Goal: Transaction & Acquisition: Book appointment/travel/reservation

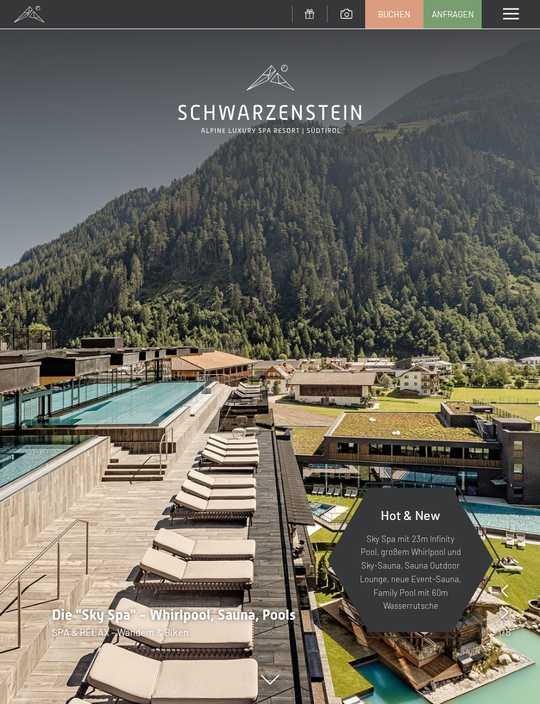
click at [402, 15] on span "Buchen" at bounding box center [394, 14] width 32 height 12
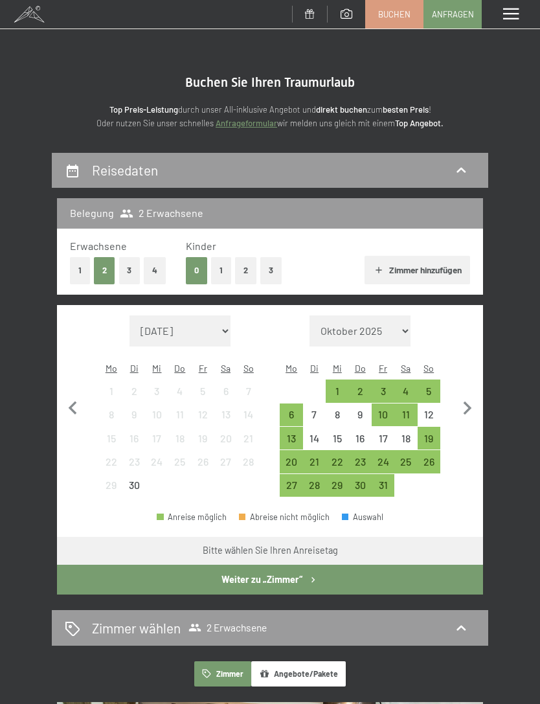
click at [363, 480] on div "30" at bounding box center [360, 490] width 20 height 20
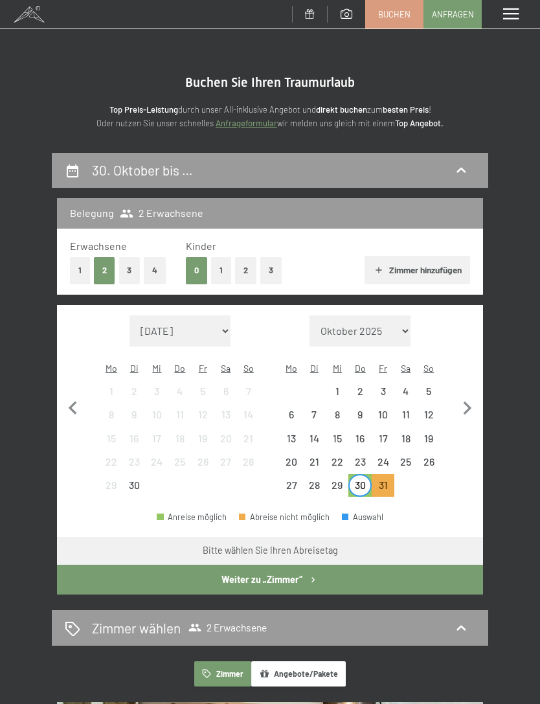
click at [473, 395] on icon "button" at bounding box center [467, 408] width 27 height 27
select select "2025-10-01"
select select "2025-11-01"
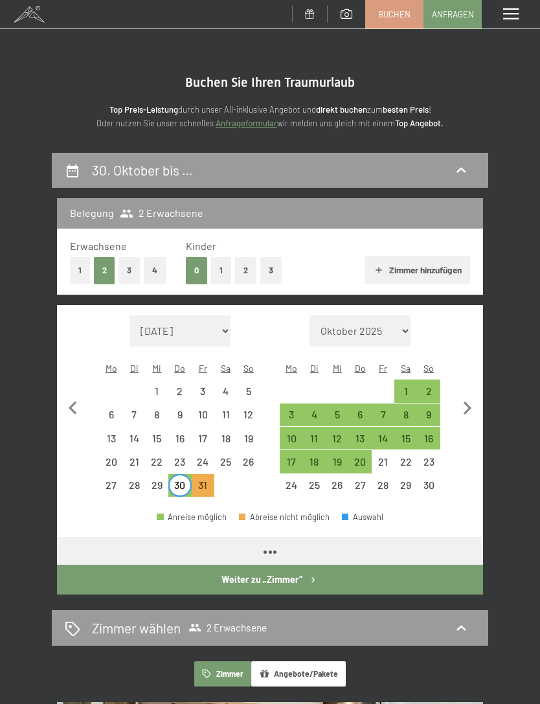
click at [435, 386] on div "2" at bounding box center [429, 396] width 20 height 20
select select "2025-10-01"
select select "2025-11-01"
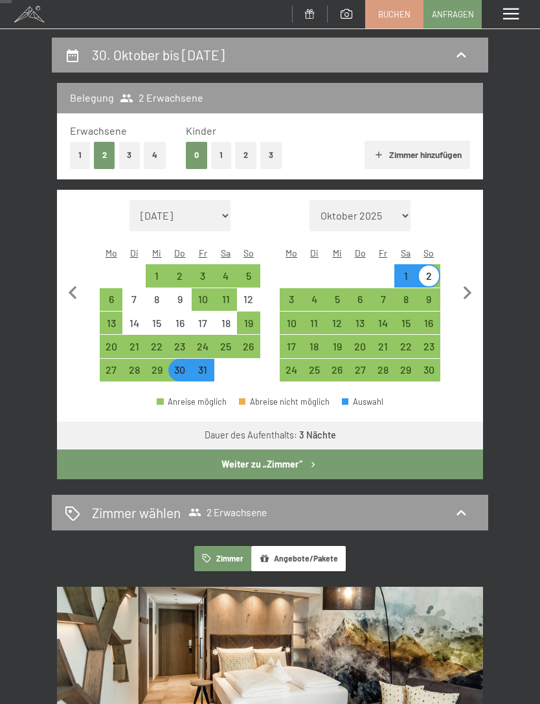
click at [357, 455] on button "Weiter zu „Zimmer“" at bounding box center [270, 464] width 426 height 30
select select "2025-10-01"
select select "2025-11-01"
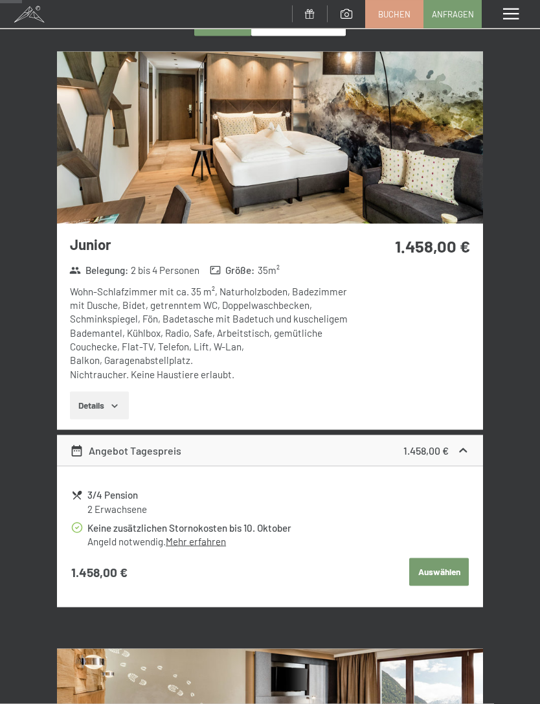
scroll to position [260, 0]
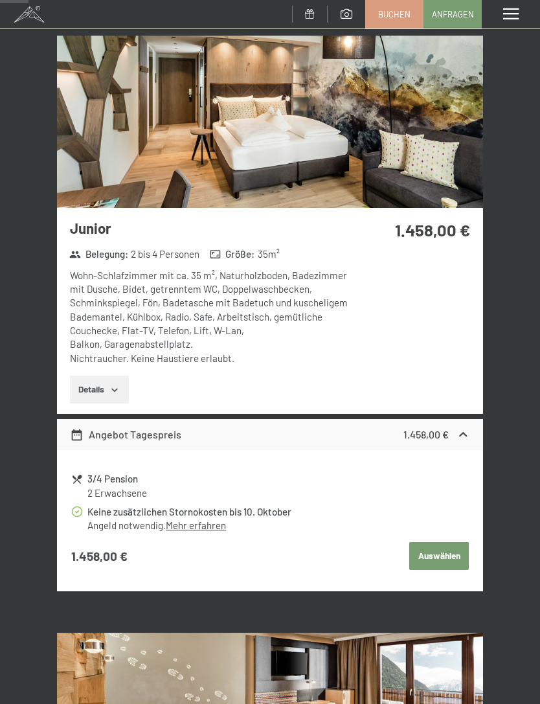
click at [435, 553] on button "Auswählen" at bounding box center [439, 556] width 60 height 28
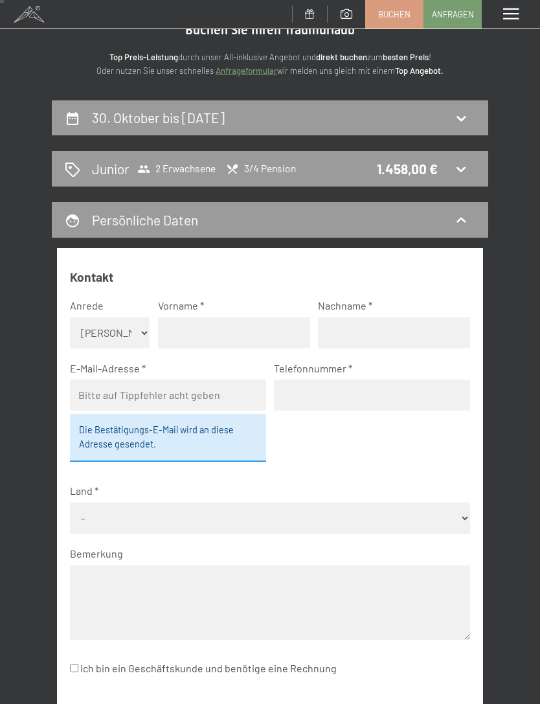
scroll to position [0, 0]
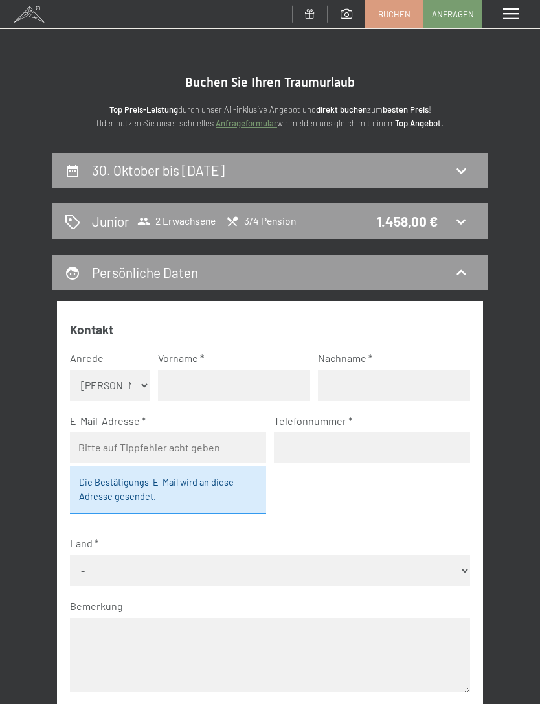
click at [451, 268] on div "Persönliche Daten" at bounding box center [270, 272] width 411 height 19
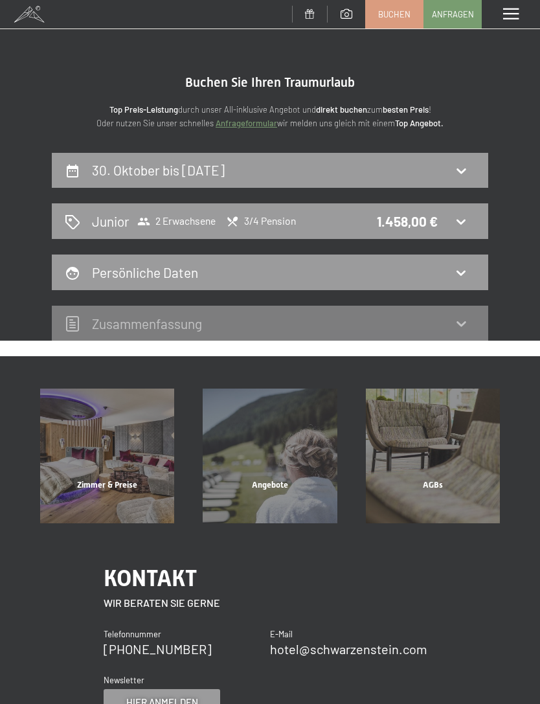
click at [455, 175] on icon at bounding box center [461, 171] width 16 height 16
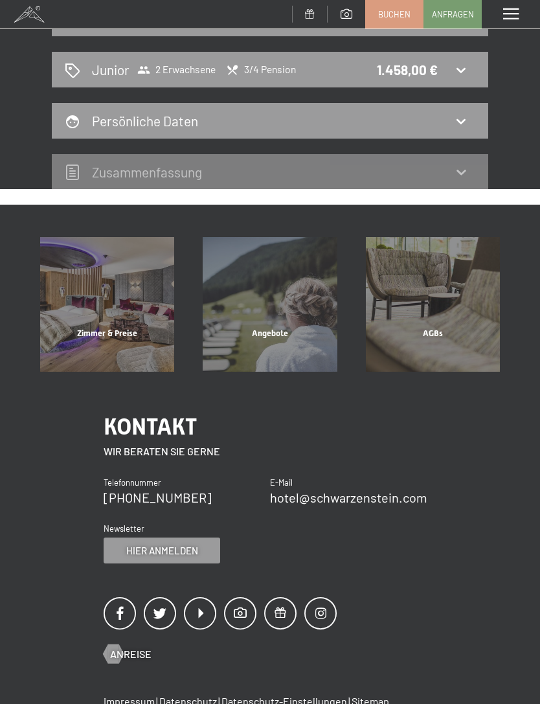
select select "2025-10-01"
select select "2025-11-01"
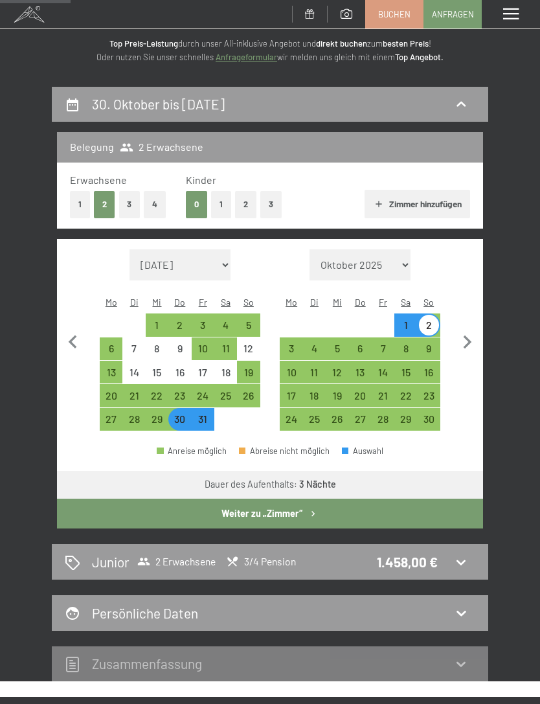
scroll to position [0, 0]
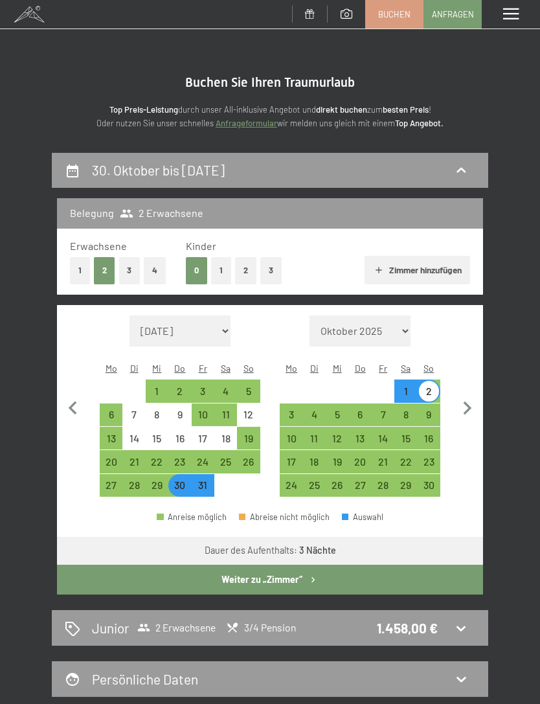
click at [32, 24] on span at bounding box center [29, 14] width 58 height 28
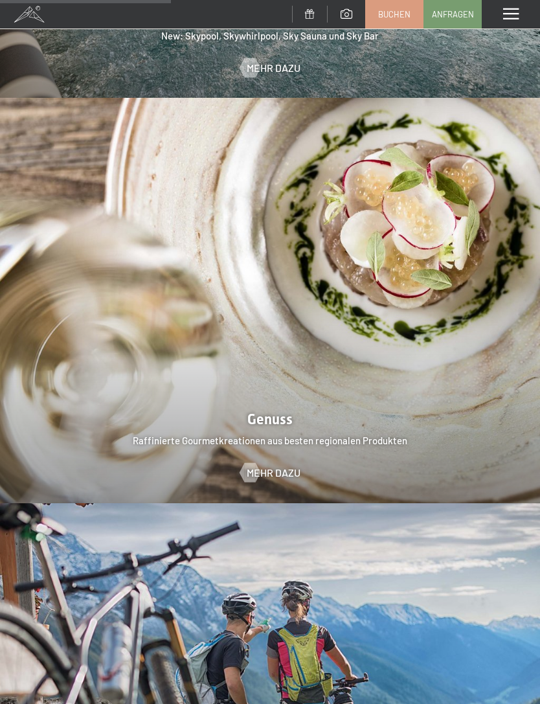
scroll to position [1786, 0]
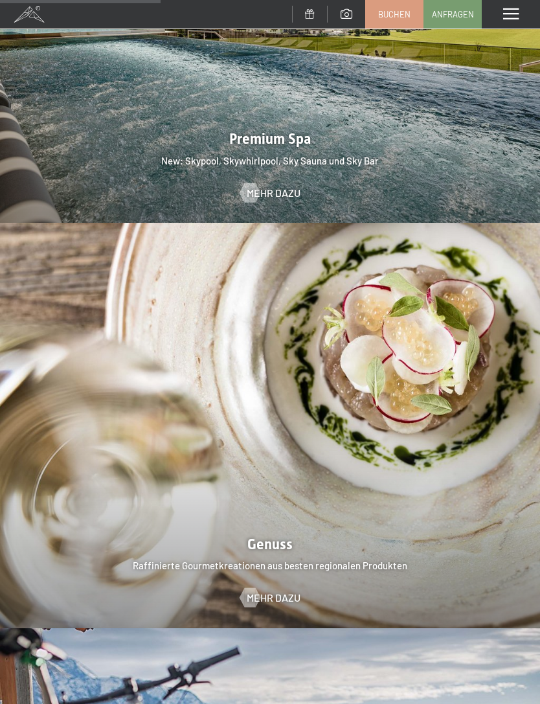
click at [66, 269] on img at bounding box center [270, 425] width 540 height 405
click at [45, 302] on img at bounding box center [270, 425] width 540 height 405
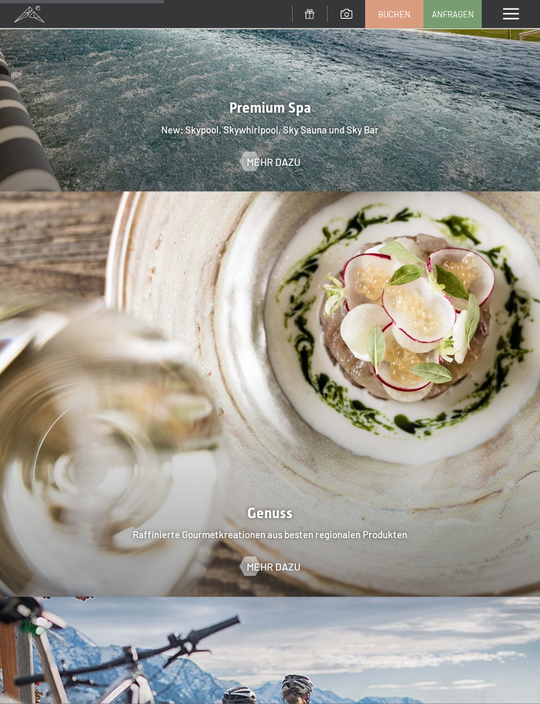
scroll to position [1779, 0]
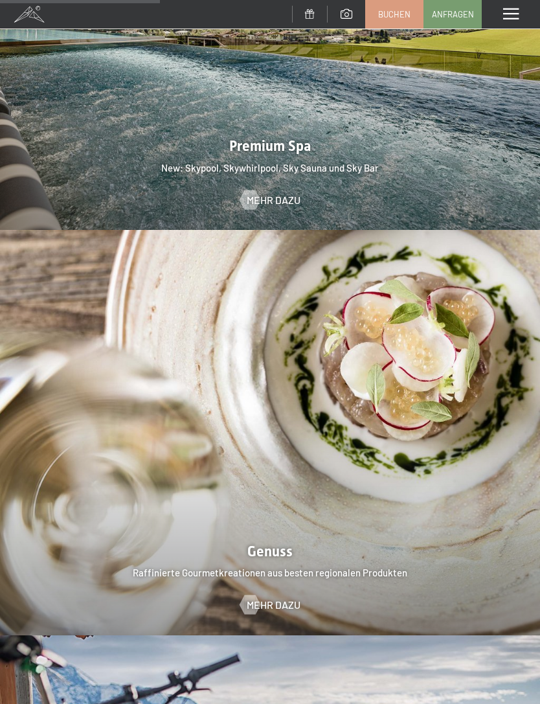
click at [262, 193] on span "Mehr dazu" at bounding box center [274, 200] width 54 height 14
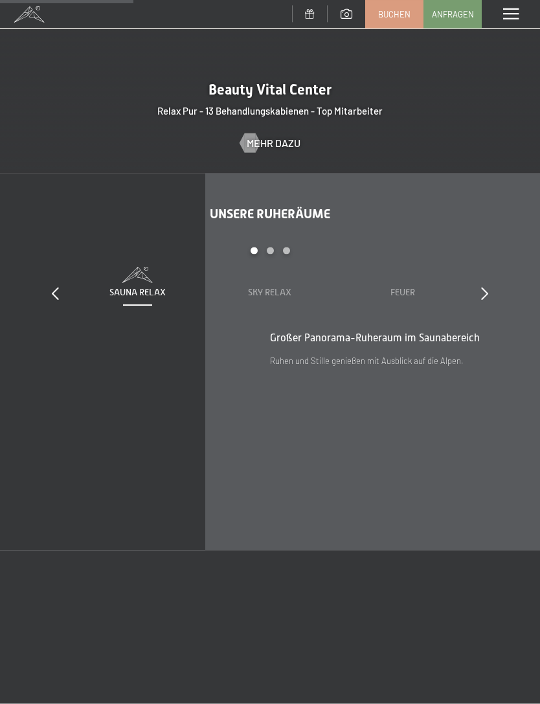
scroll to position [1476, 0]
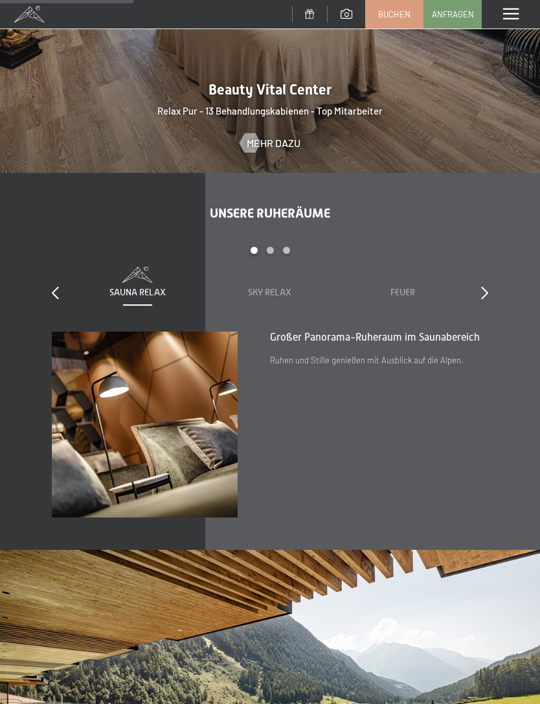
click at [15, 277] on div "Unsere Ruheräume slide 1 to 3 of 7 Sauna Relax Sky Relax Feuer Erde Wasser Luft…" at bounding box center [270, 361] width 540 height 312
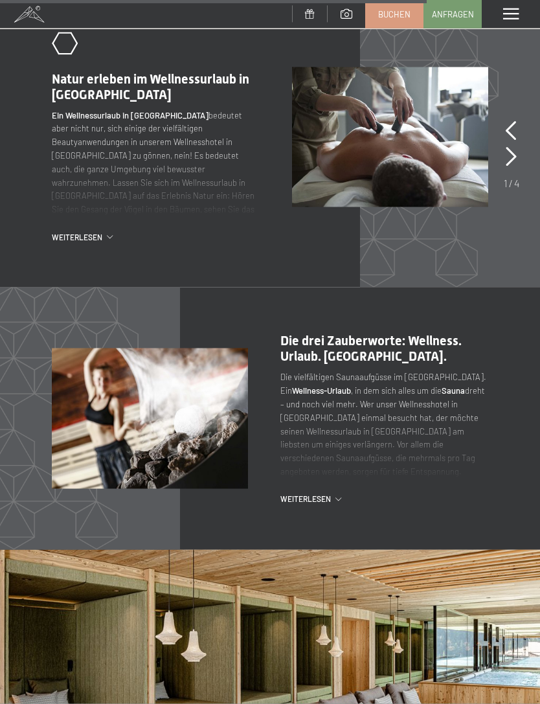
scroll to position [3966, 0]
